Goal: Complete application form

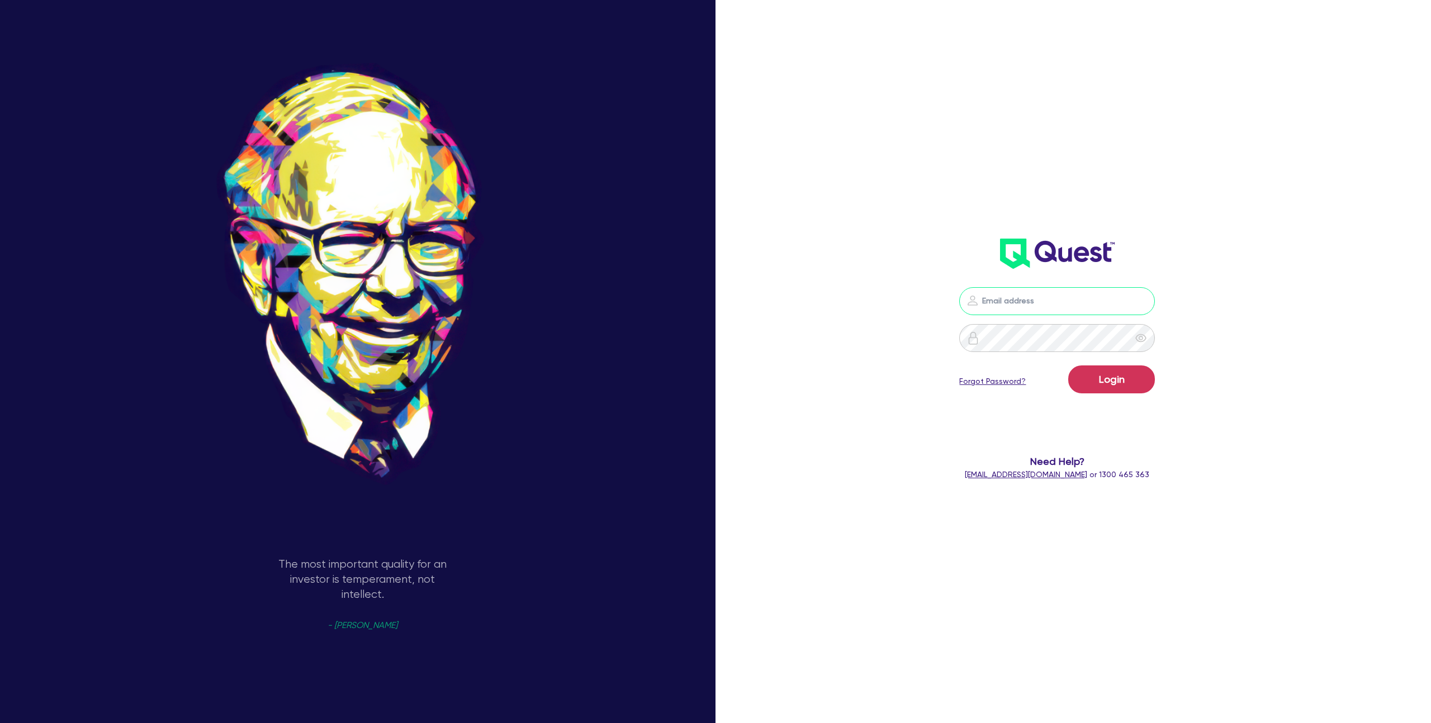
click at [980, 302] on input "email" at bounding box center [1057, 301] width 196 height 28
type input "[EMAIL_ADDRESS][DOMAIN_NAME]"
click at [1118, 379] on button "Login" at bounding box center [1111, 380] width 87 height 28
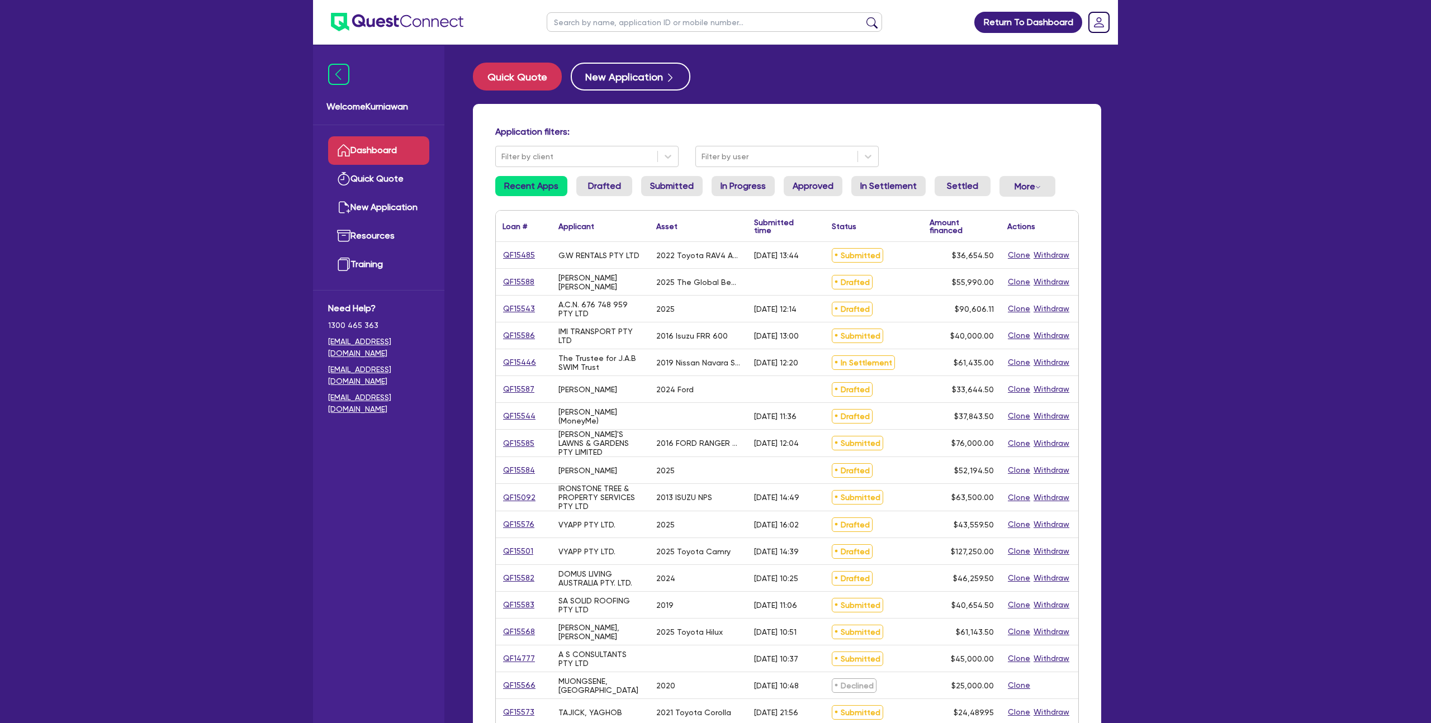
click at [683, 297] on div "2025" at bounding box center [699, 309] width 98 height 26
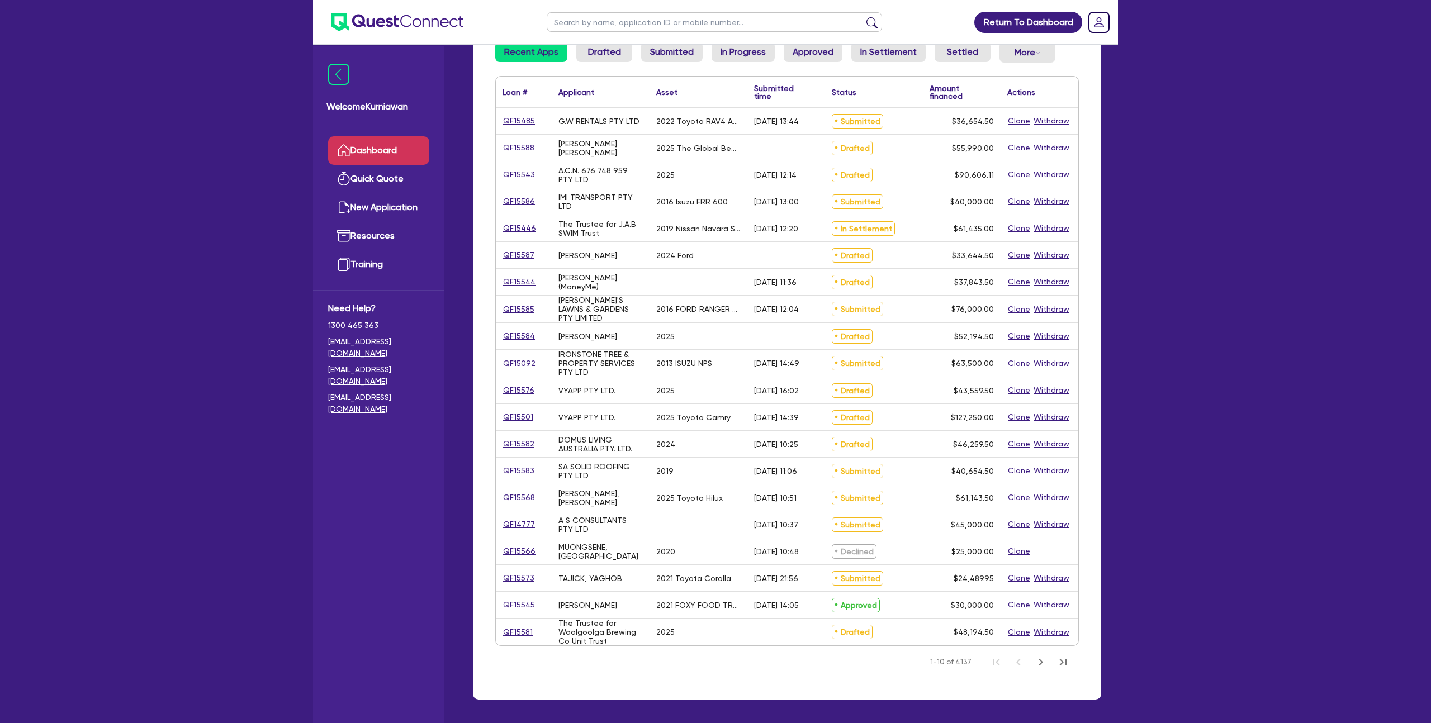
scroll to position [180, 0]
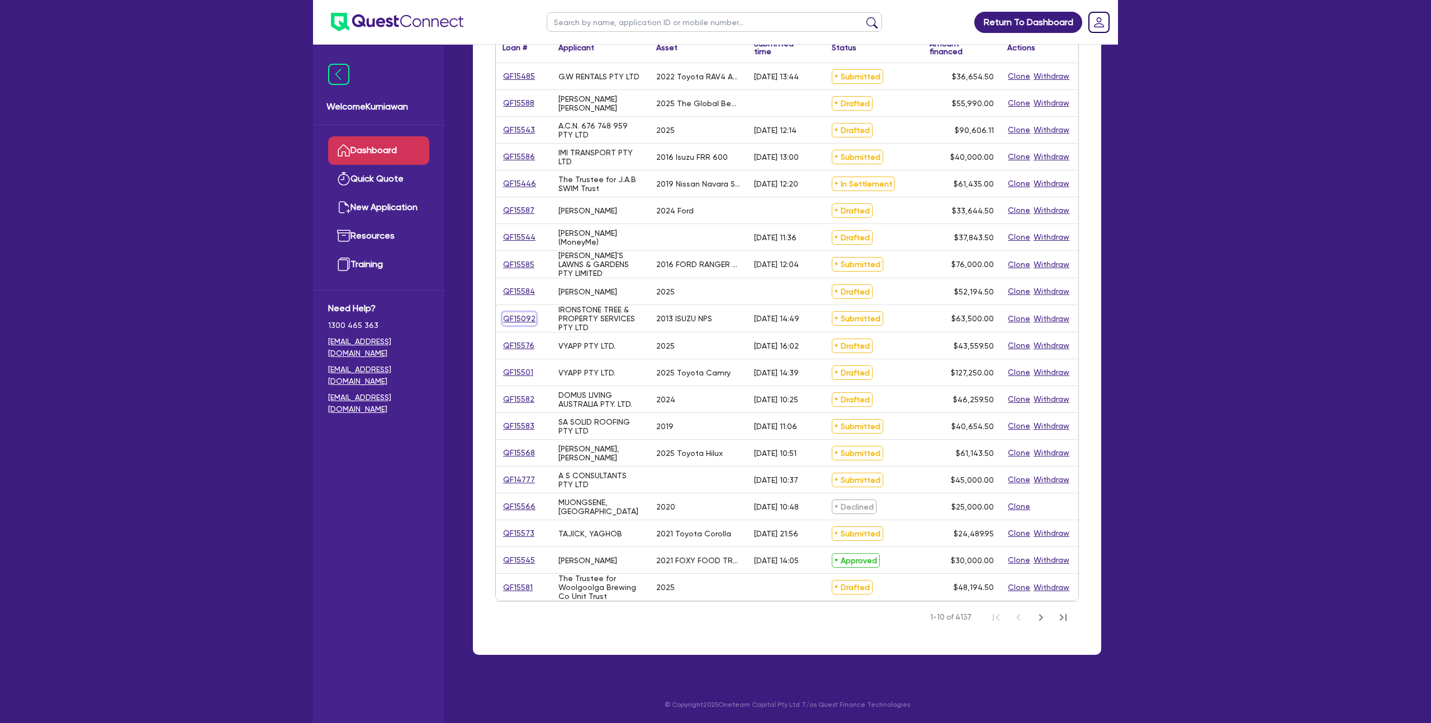
click at [529, 319] on link "QF15092" at bounding box center [520, 318] width 34 height 13
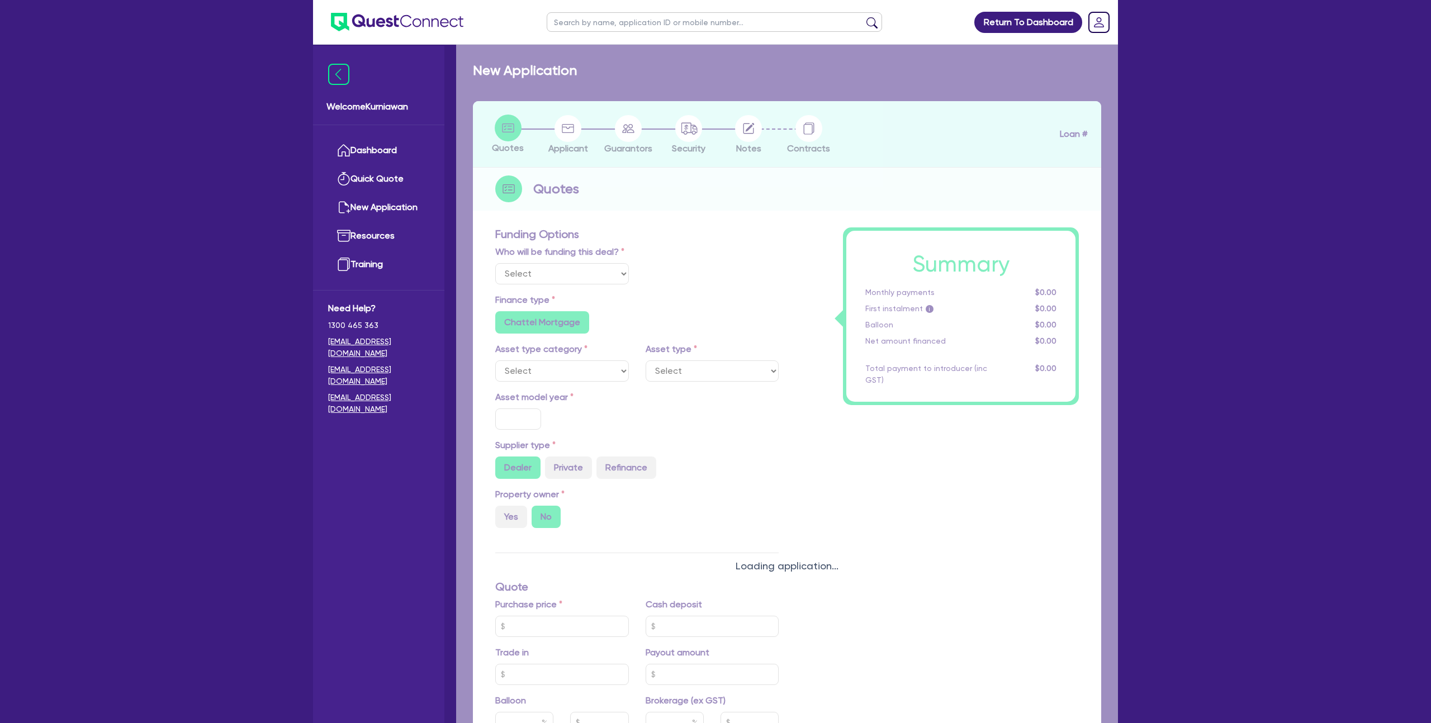
select select "Quest Finance - Own Book"
select select "CARS_AND_LIGHT_TRUCKS"
type input "2013"
radio input "false"
radio input "true"
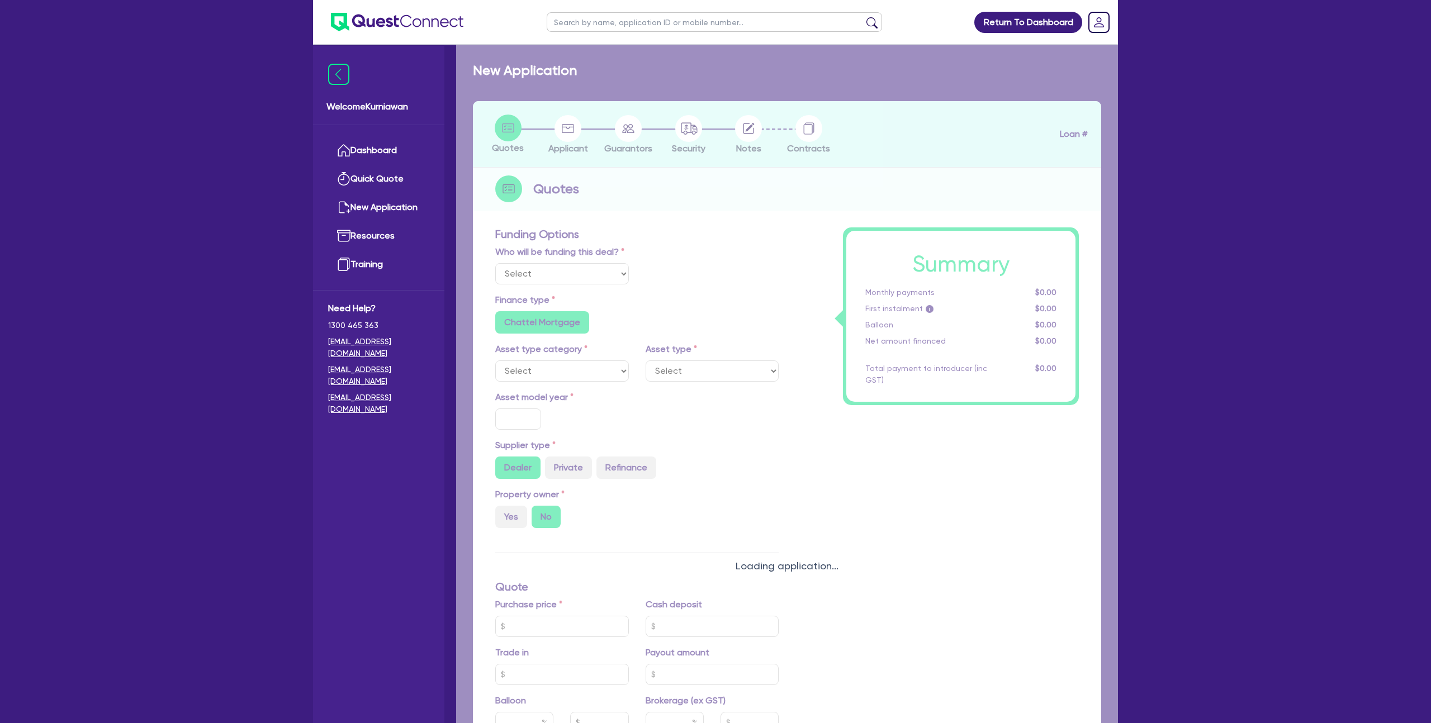
type input "71,000"
type input "7,500"
type input "9.5"
type input "6,032.5"
type input "17.95"
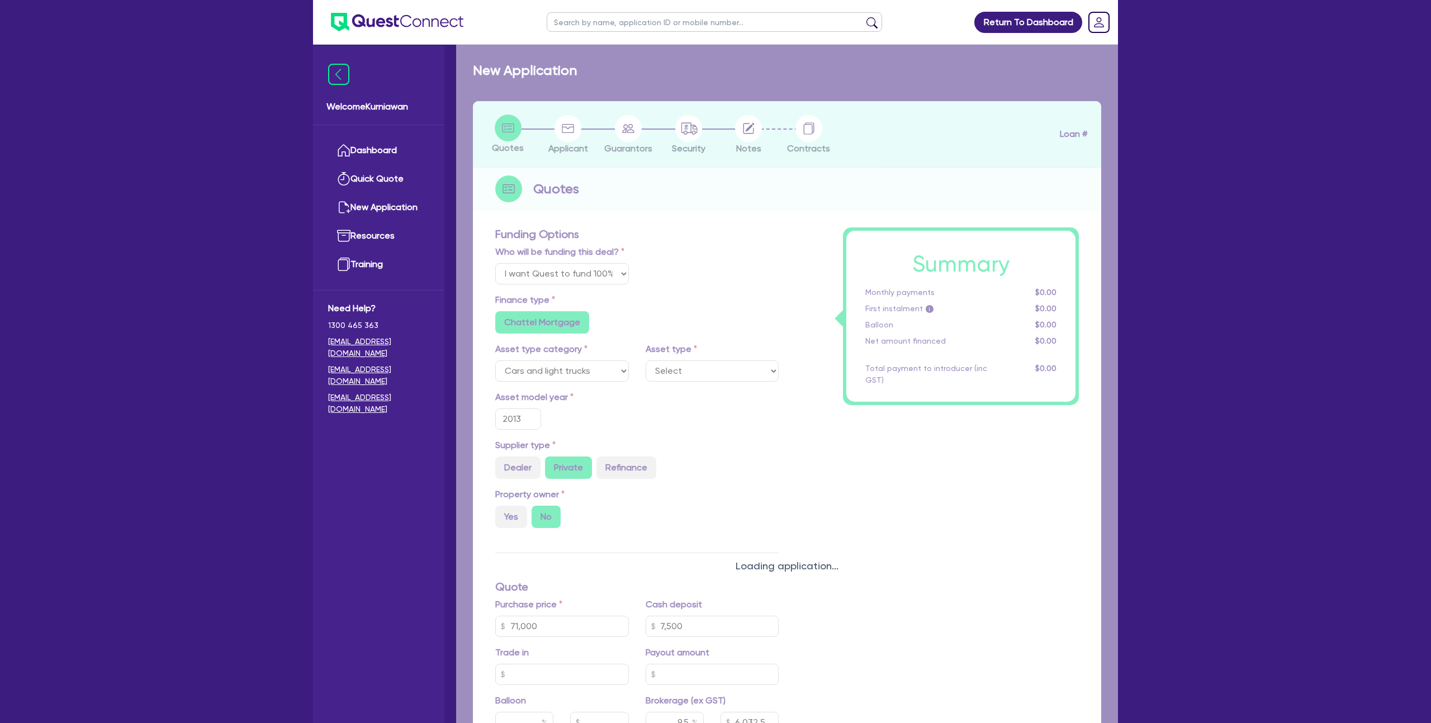
select select "LIGHT_TRUCKS"
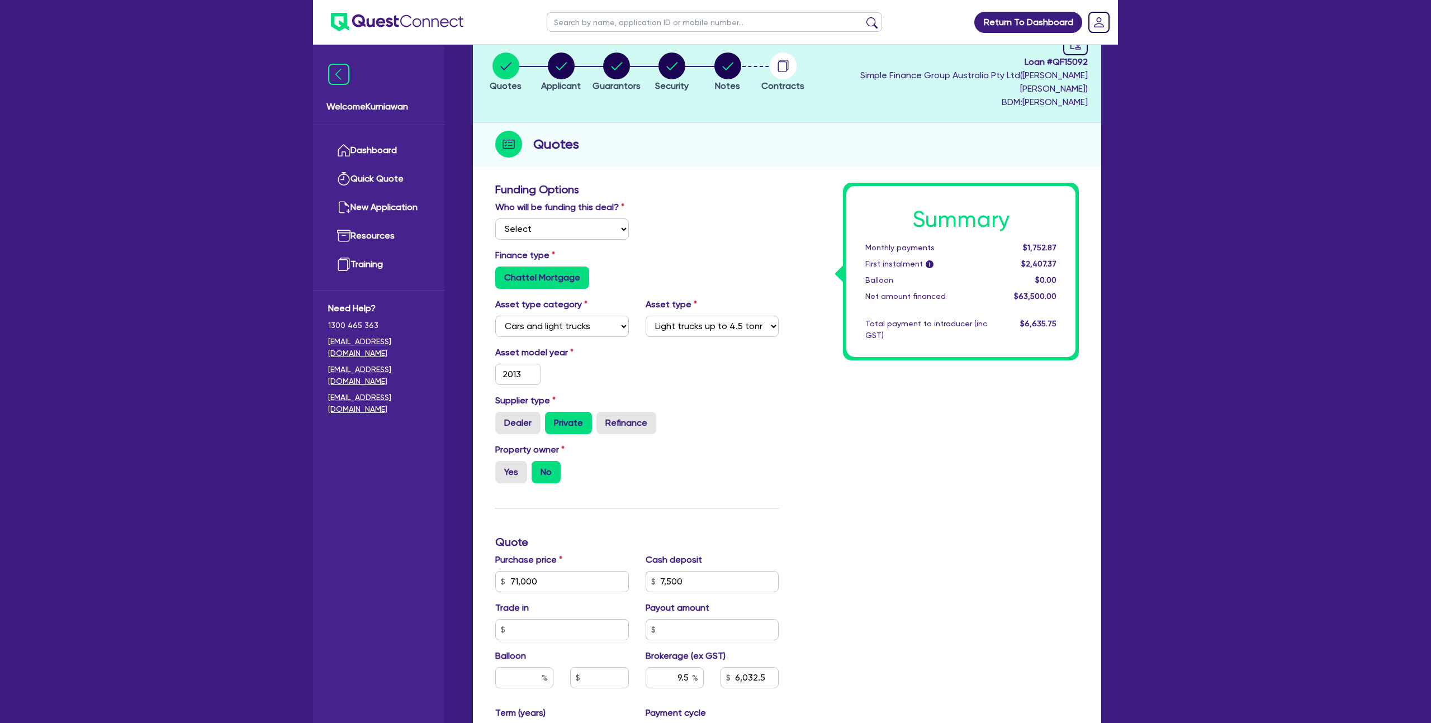
scroll to position [83, 0]
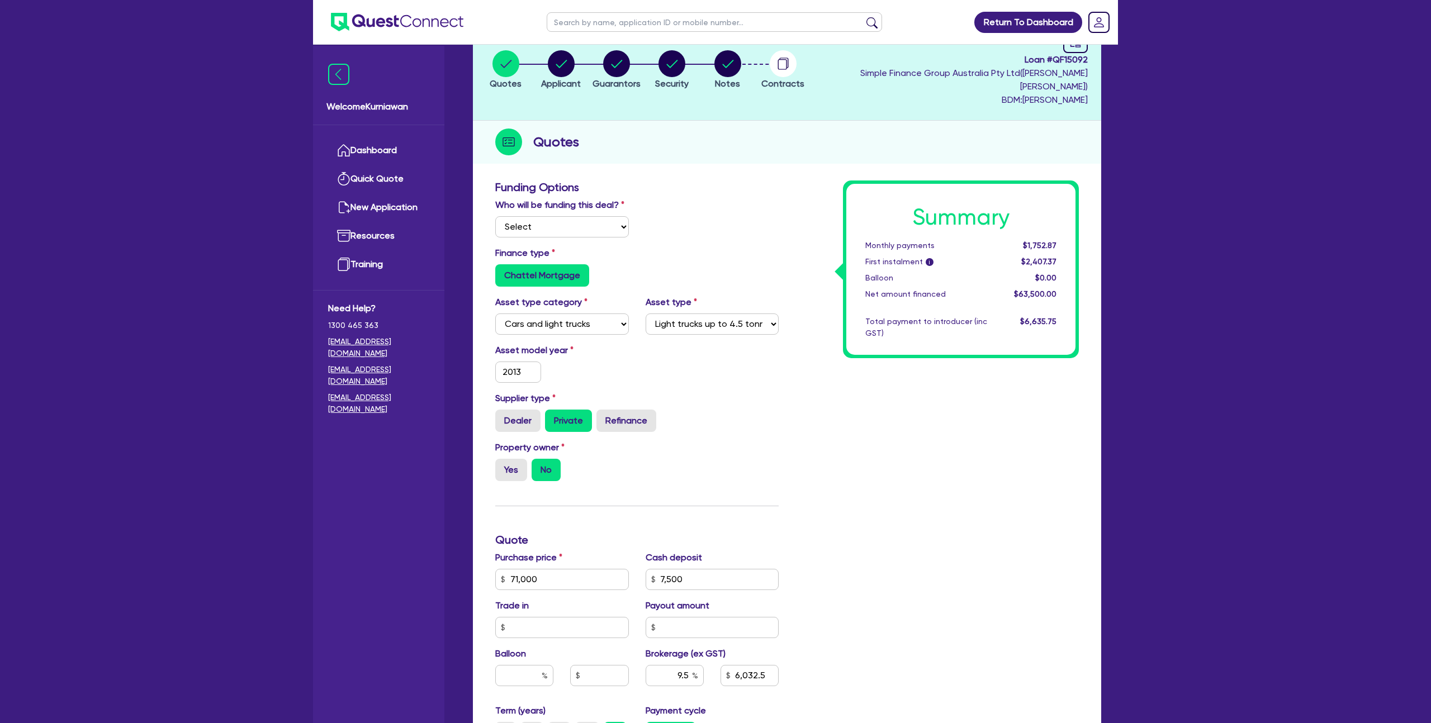
click at [903, 438] on div "Summary Monthly payments $1,752.87 First instalment i $2,407.37 Balloon $0.00 N…" at bounding box center [937, 540] width 300 height 719
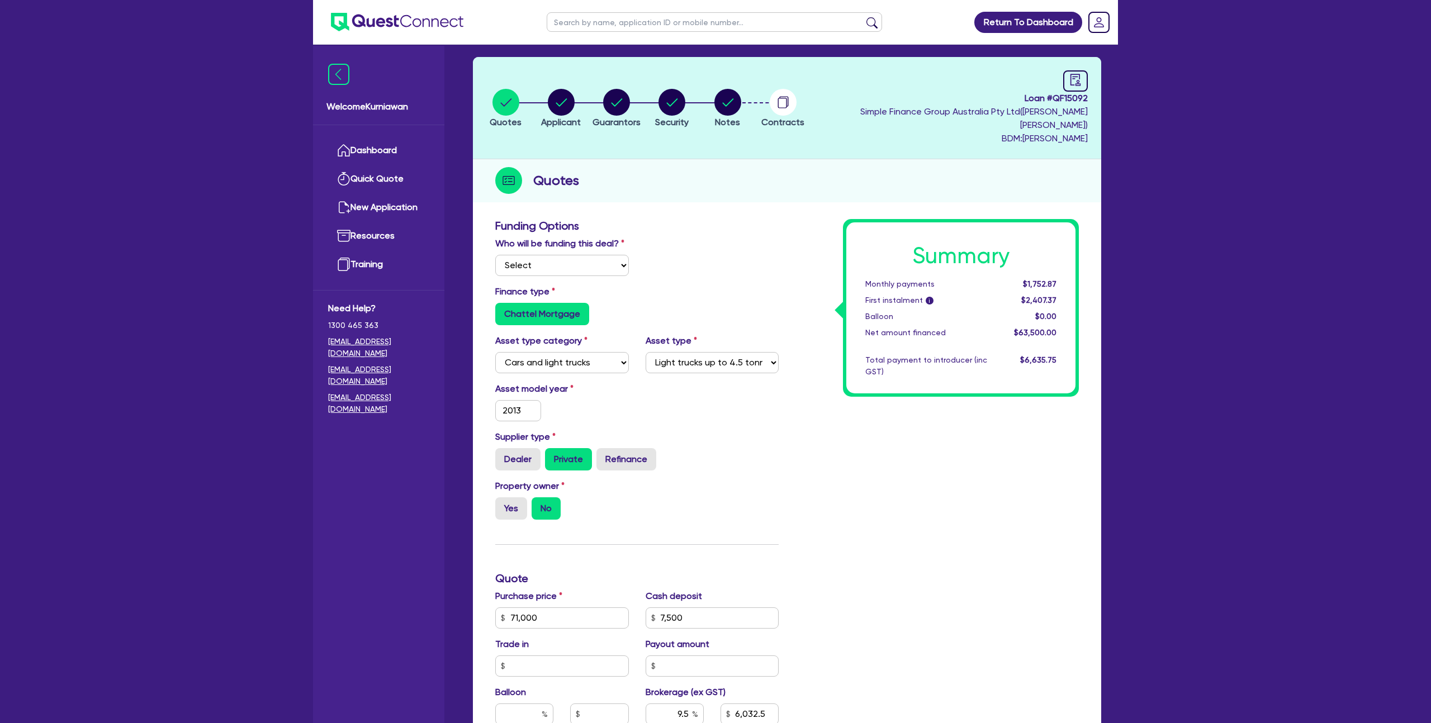
scroll to position [0, 0]
